Goal: Information Seeking & Learning: Understand process/instructions

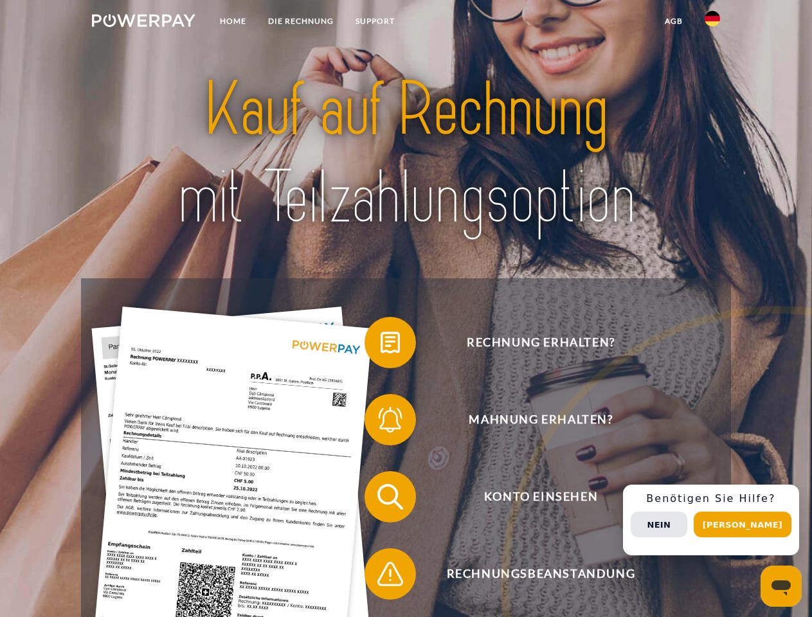
click at [143, 22] on img at bounding box center [143, 20] width 103 height 13
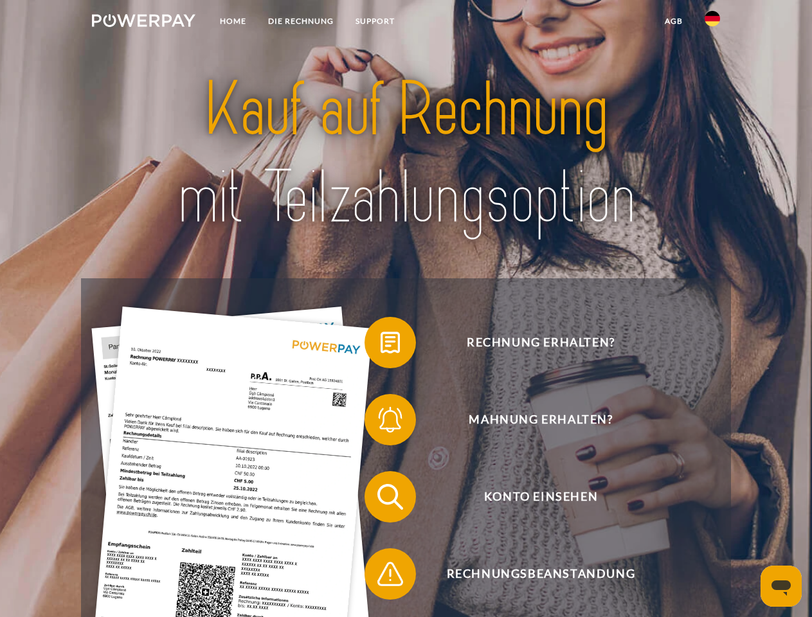
click at [712, 22] on img at bounding box center [711, 18] width 15 height 15
click at [673, 21] on link "agb" at bounding box center [674, 21] width 40 height 23
click at [381, 345] on span at bounding box center [371, 342] width 64 height 64
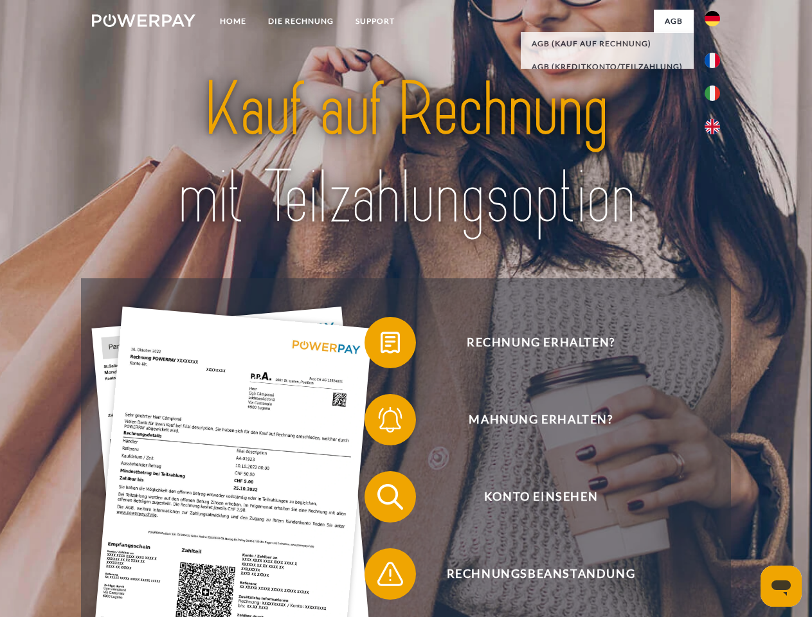
click at [381, 422] on span at bounding box center [371, 420] width 64 height 64
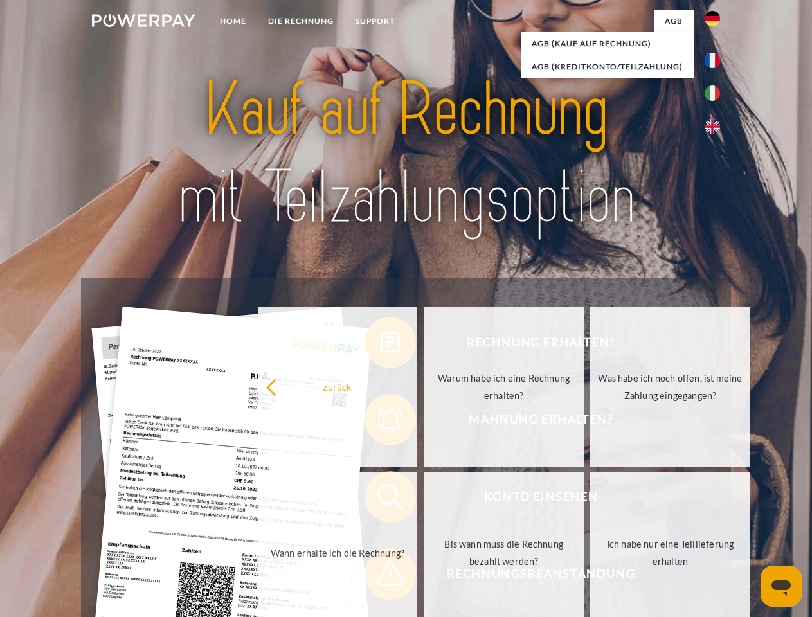
click at [424, 499] on link "Bis wann muss die Rechnung bezahlt werden?" at bounding box center [504, 552] width 160 height 161
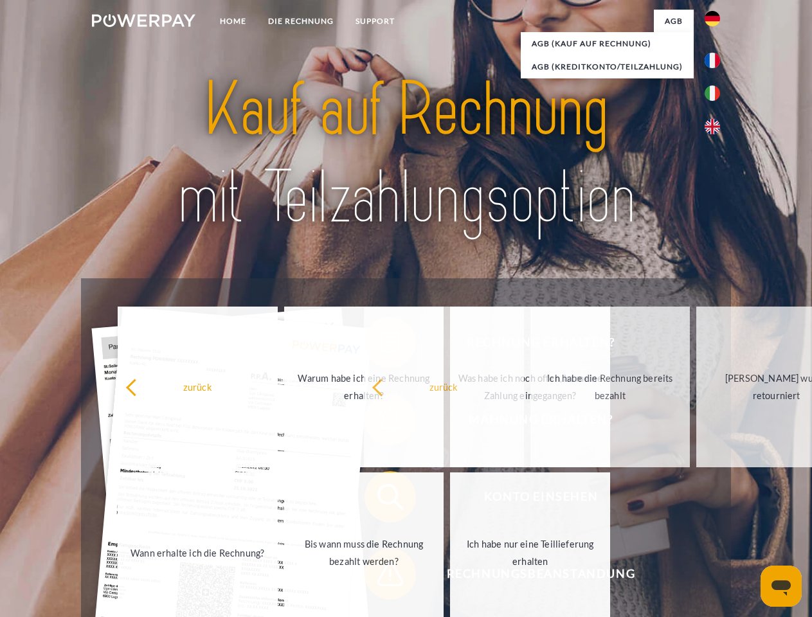
click at [381, 577] on span at bounding box center [371, 574] width 64 height 64
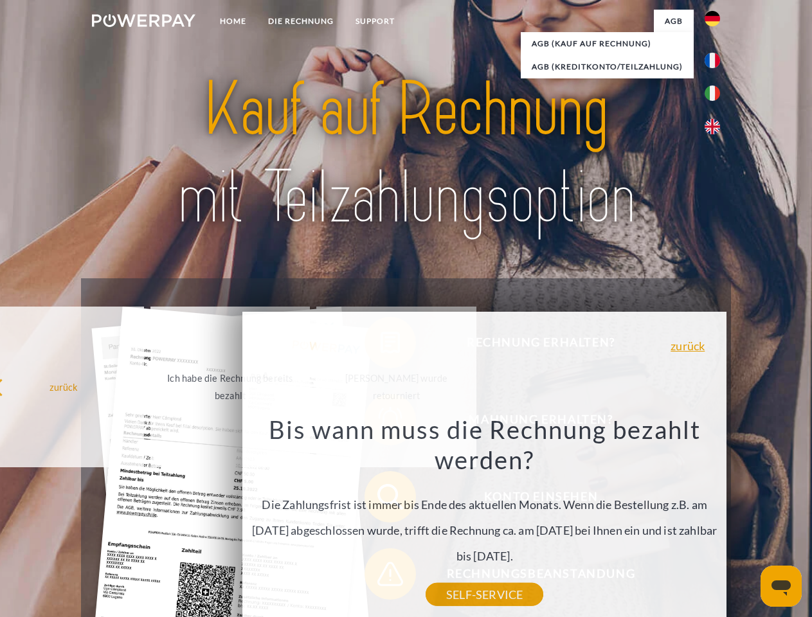
click at [715, 520] on div "Rechnung erhalten? Mahnung erhalten? Konto einsehen" at bounding box center [405, 535] width 649 height 514
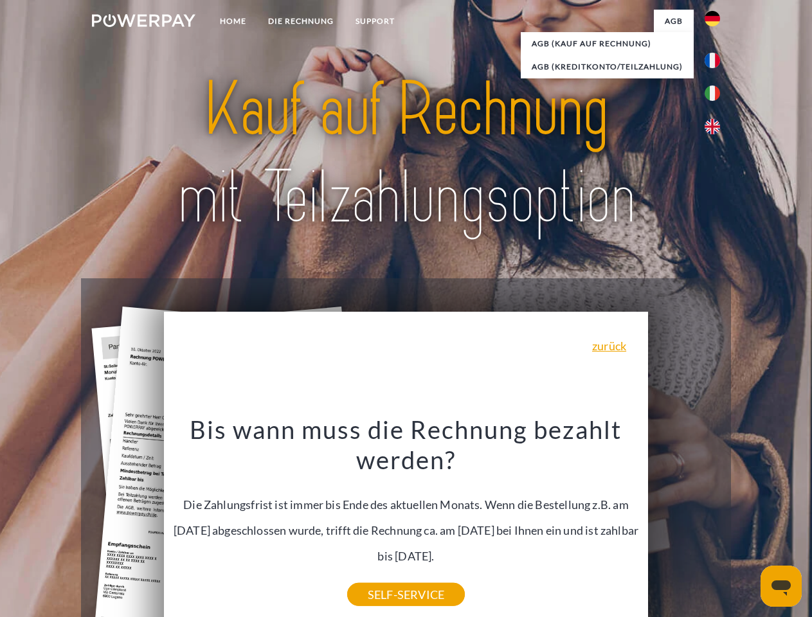
click at [684, 523] on span "Konto einsehen" at bounding box center [540, 496] width 315 height 51
click at [747, 524] on header "Home DIE RECHNUNG SUPPORT" at bounding box center [406, 444] width 812 height 888
